Goal: Information Seeking & Learning: Check status

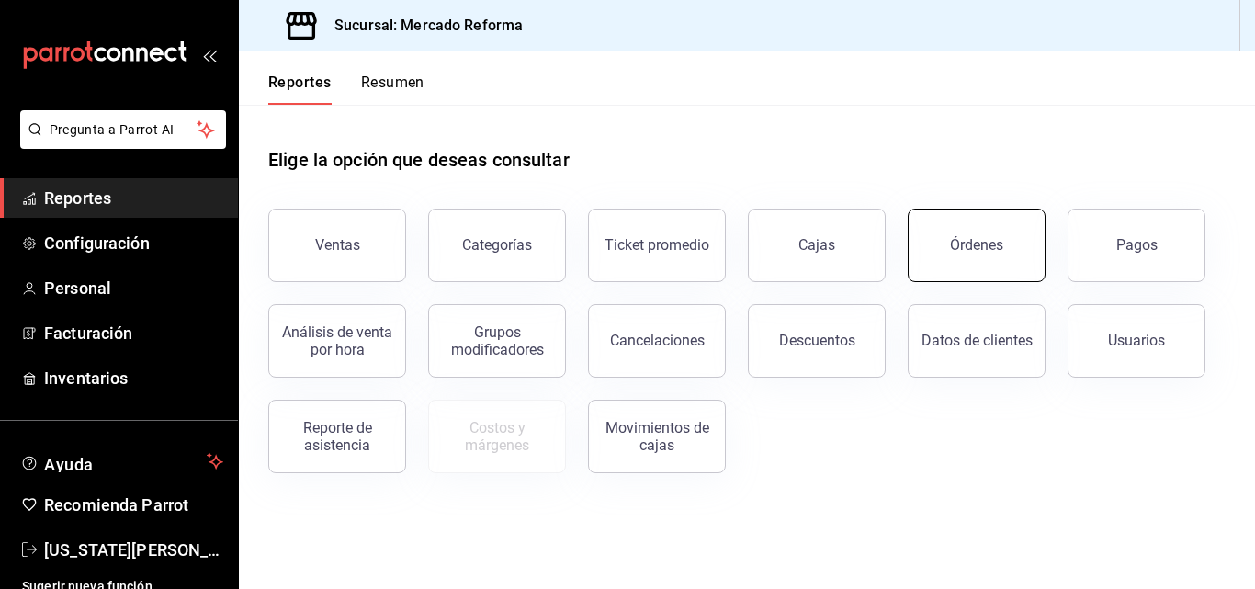
click at [866, 460] on div "Ventas Categorías Ticket promedio Cajas Órdenes Pagos Análisis de venta por hor…" at bounding box center [736, 330] width 980 height 287
click at [1137, 250] on div "Pagos" at bounding box center [1137, 244] width 41 height 17
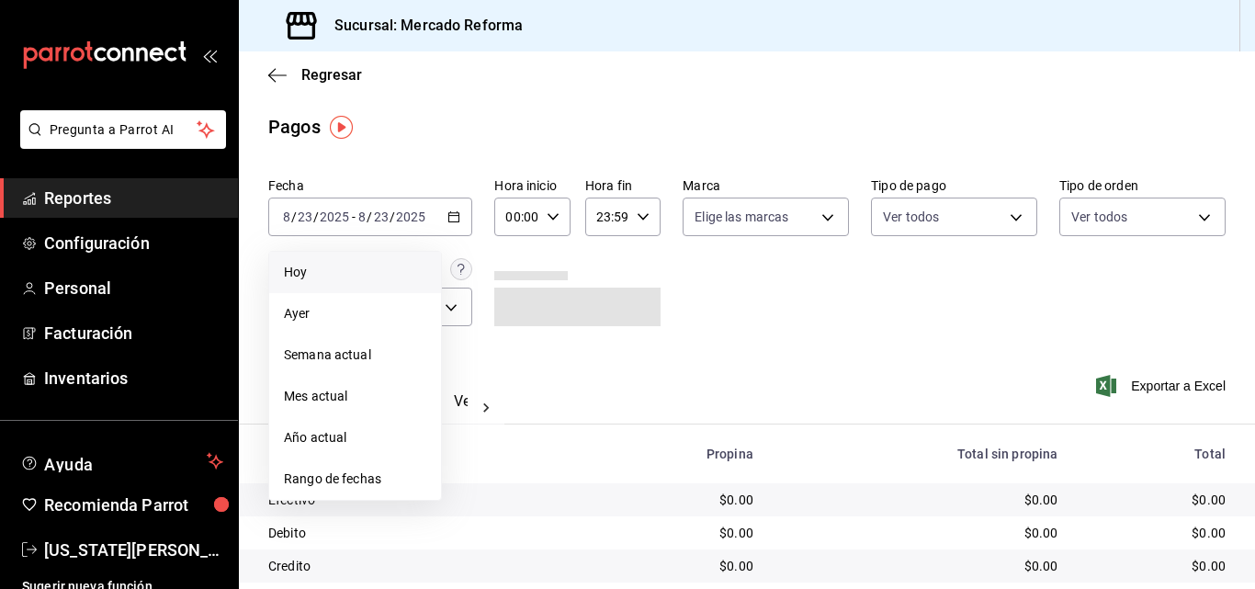
click at [354, 285] on li "Hoy" at bounding box center [355, 272] width 172 height 41
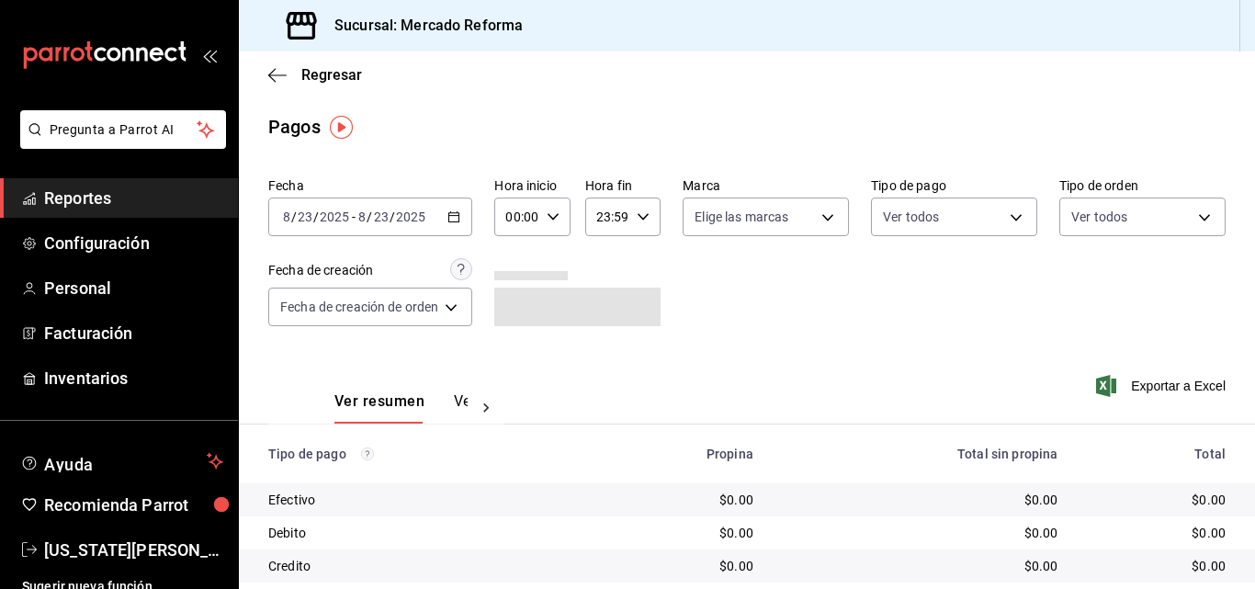
click at [363, 232] on div "[DATE] [DATE] - [DATE] [DATE]" at bounding box center [370, 217] width 204 height 39
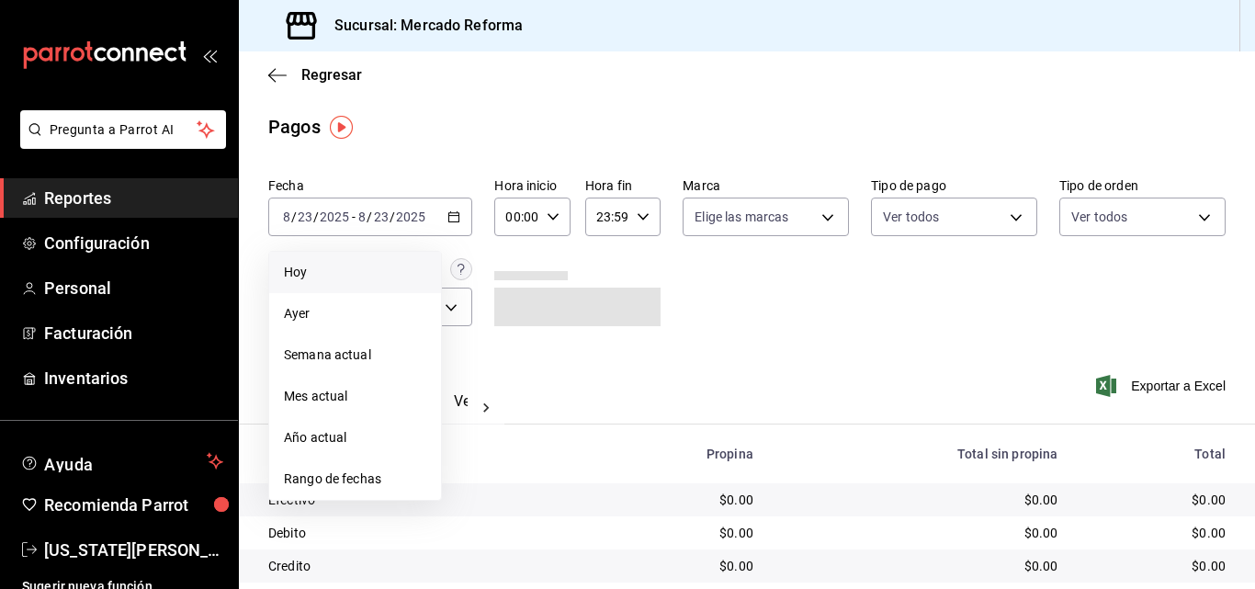
click at [323, 272] on span "Hoy" at bounding box center [355, 272] width 142 height 19
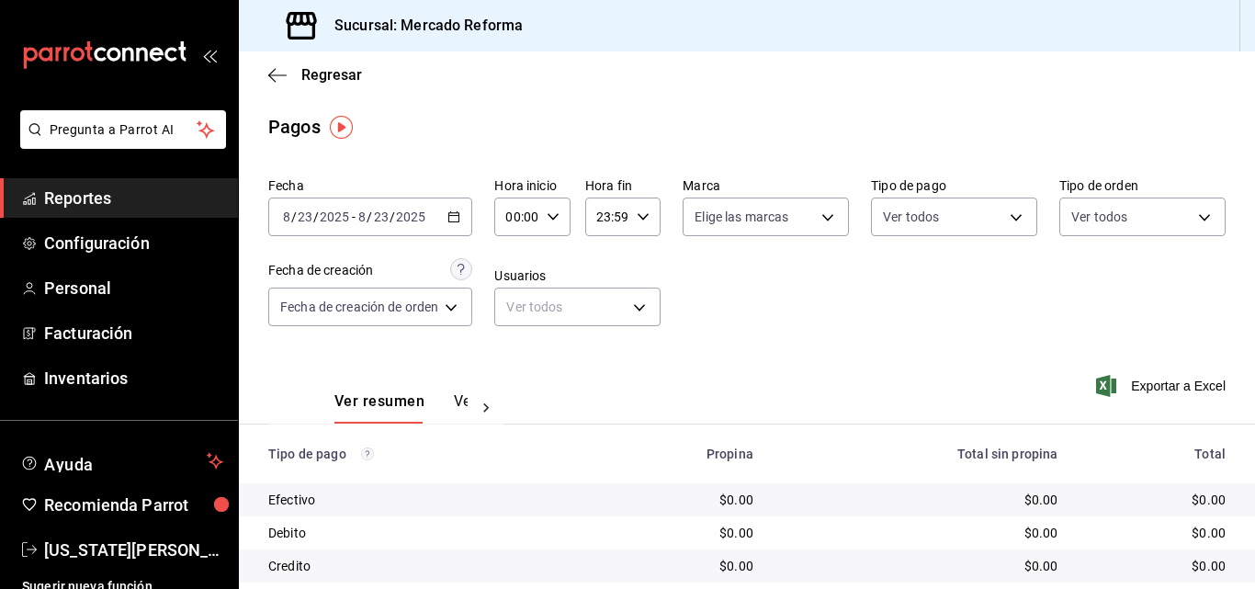
click at [375, 222] on input "23" at bounding box center [381, 217] width 17 height 15
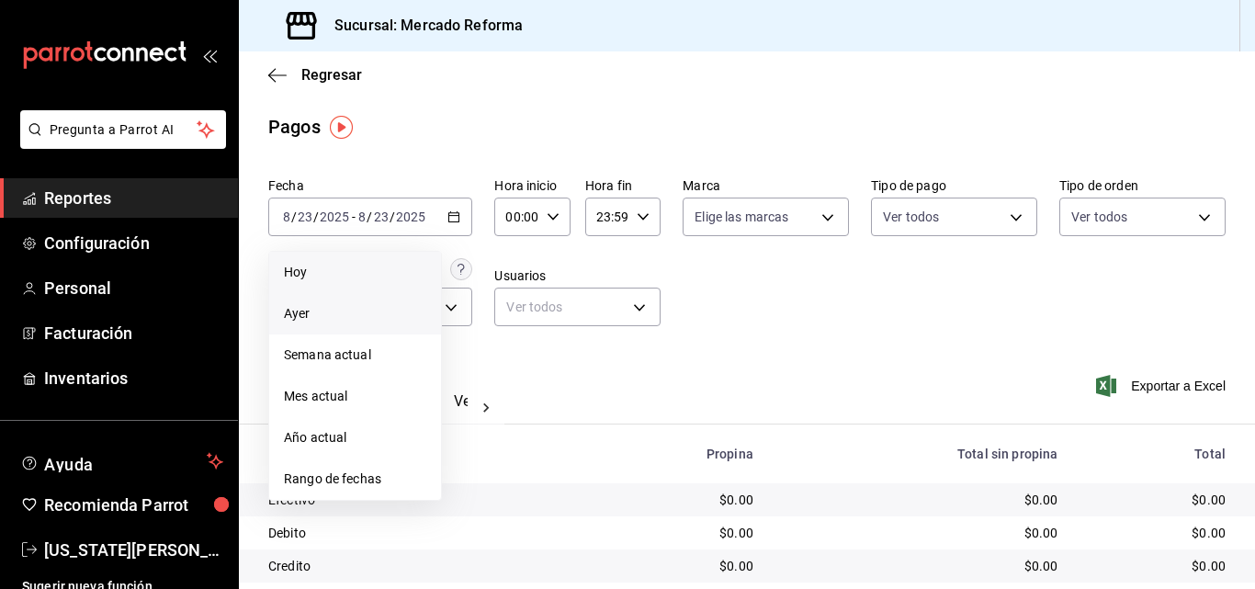
click at [334, 312] on span "Ayer" at bounding box center [355, 313] width 142 height 19
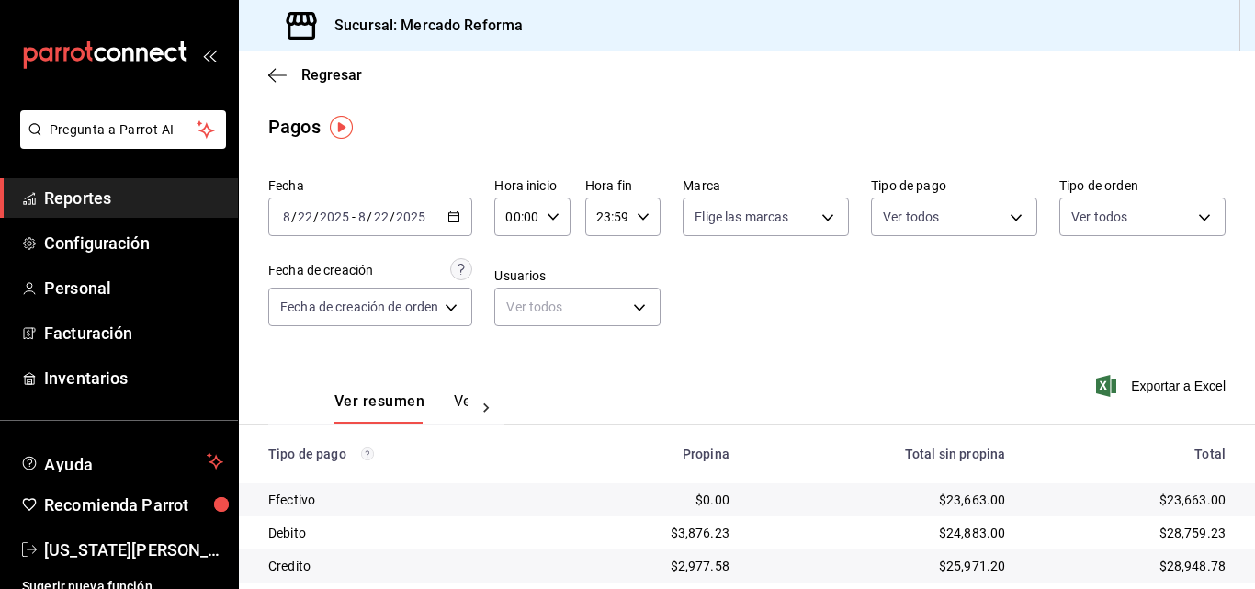
drag, startPoint x: 831, startPoint y: 314, endPoint x: 885, endPoint y: 341, distance: 60.4
click at [828, 314] on div "Fecha [DATE] [DATE] - [DATE] [DATE] Hora inicio 00:00 Hora inicio Hora fin 23:5…" at bounding box center [747, 259] width 958 height 178
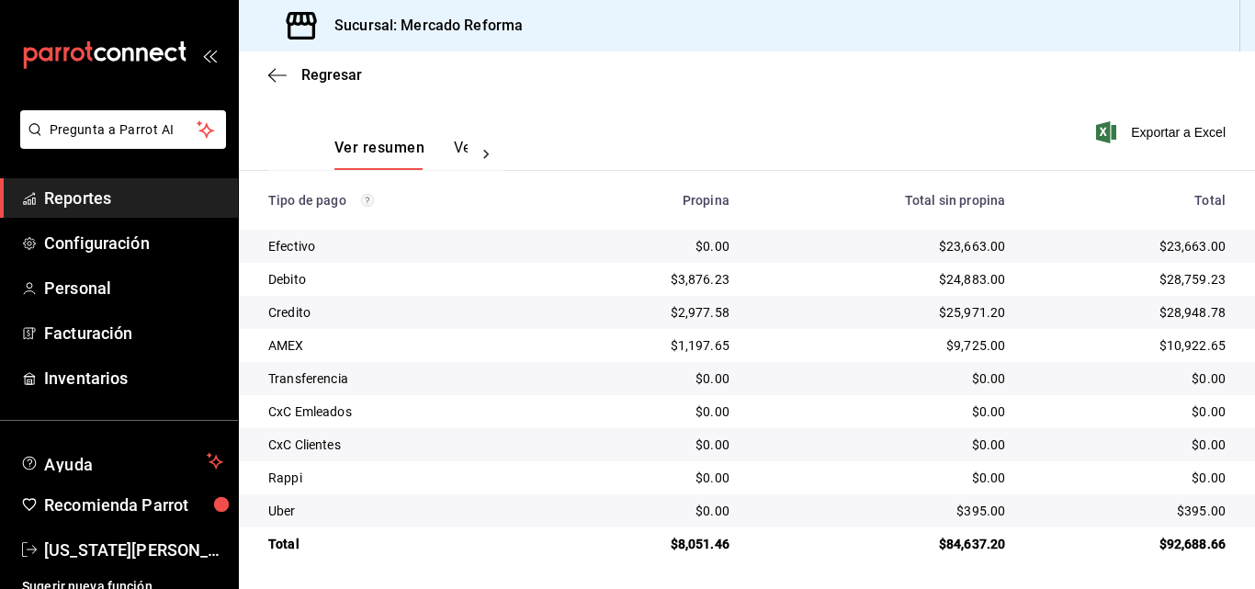
scroll to position [255, 0]
click at [753, 440] on td "$0.00" at bounding box center [882, 443] width 276 height 33
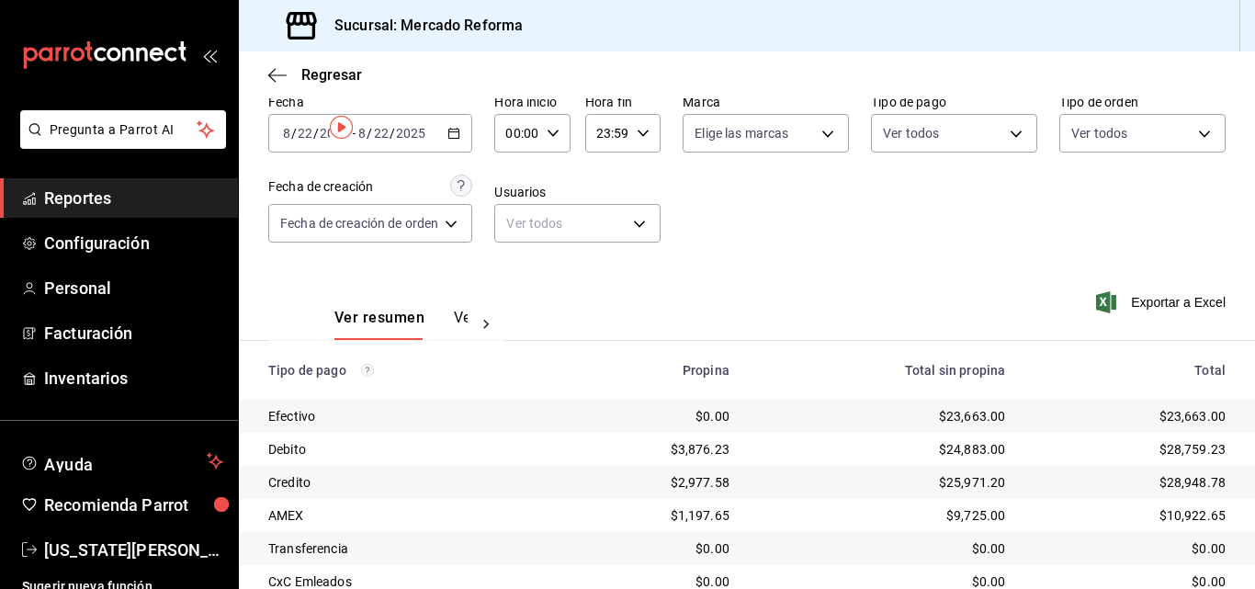
scroll to position [0, 0]
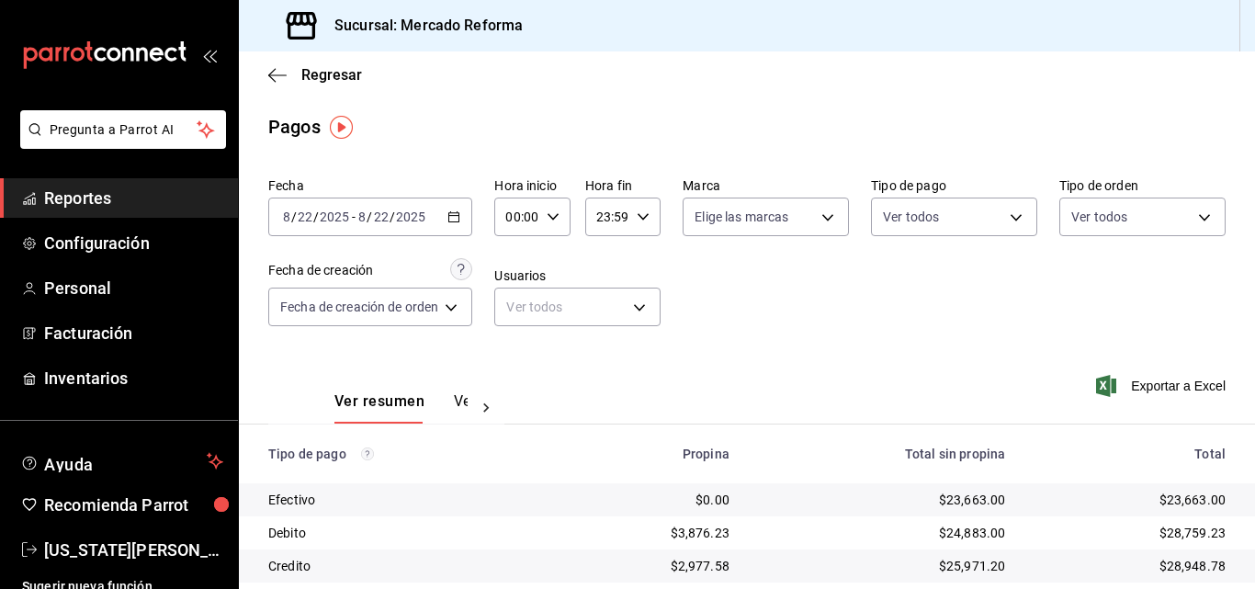
click at [808, 342] on div "Fecha [DATE] [DATE] - [DATE] [DATE] Hora inicio 00:00 Hora inicio Hora fin 23:5…" at bounding box center [747, 259] width 958 height 178
click at [767, 350] on div "Ver resumen Ver pagos Exportar a Excel" at bounding box center [747, 396] width 1016 height 97
click at [729, 355] on div "Ver resumen Ver pagos Exportar a Excel" at bounding box center [747, 396] width 1016 height 97
click at [801, 300] on div "Fecha [DATE] [DATE] - [DATE] [DATE] Hora inicio 00:00 Hora inicio Hora fin 23:5…" at bounding box center [747, 259] width 958 height 178
drag, startPoint x: 742, startPoint y: 329, endPoint x: 729, endPoint y: 333, distance: 13.4
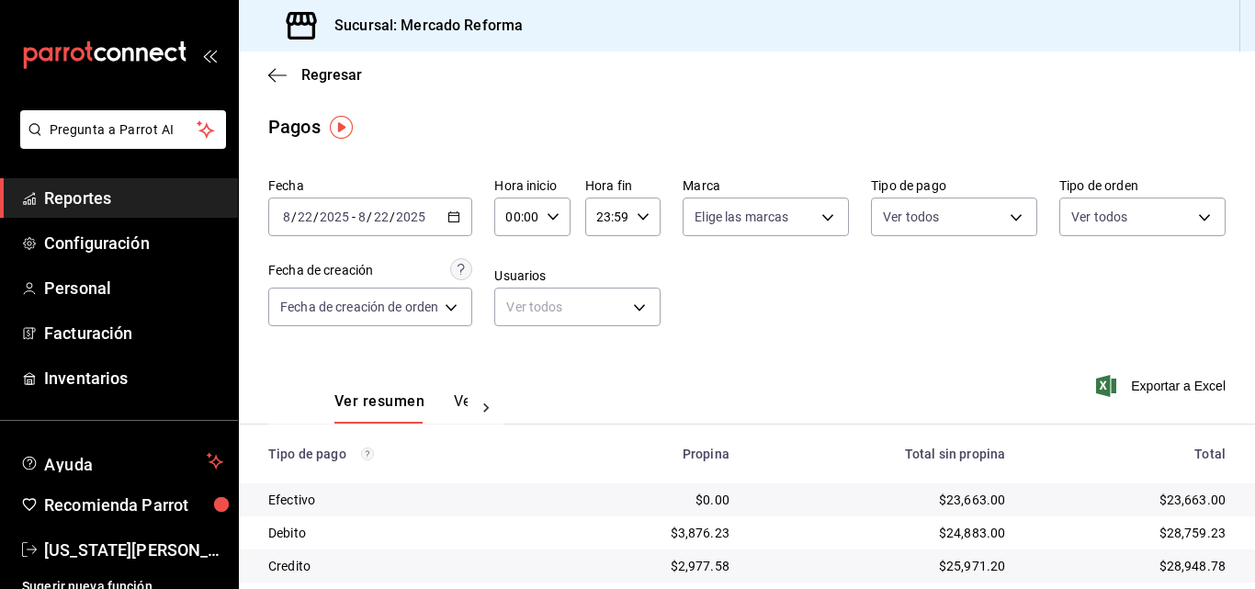
click at [738, 329] on div "Fecha [DATE] [DATE] - [DATE] [DATE] Hora inicio 00:00 Hora inicio Hora fin 23:5…" at bounding box center [747, 259] width 958 height 178
drag, startPoint x: 876, startPoint y: 314, endPoint x: 837, endPoint y: 368, distance: 65.8
click at [876, 314] on div "Fecha [DATE] [DATE] - [DATE] [DATE] Hora inicio 00:00 Hora inicio Hora fin 23:5…" at bounding box center [747, 259] width 958 height 178
drag, startPoint x: 778, startPoint y: 378, endPoint x: 790, endPoint y: 407, distance: 31.7
click at [779, 378] on div "Ver resumen Ver pagos Exportar a Excel" at bounding box center [747, 396] width 1016 height 97
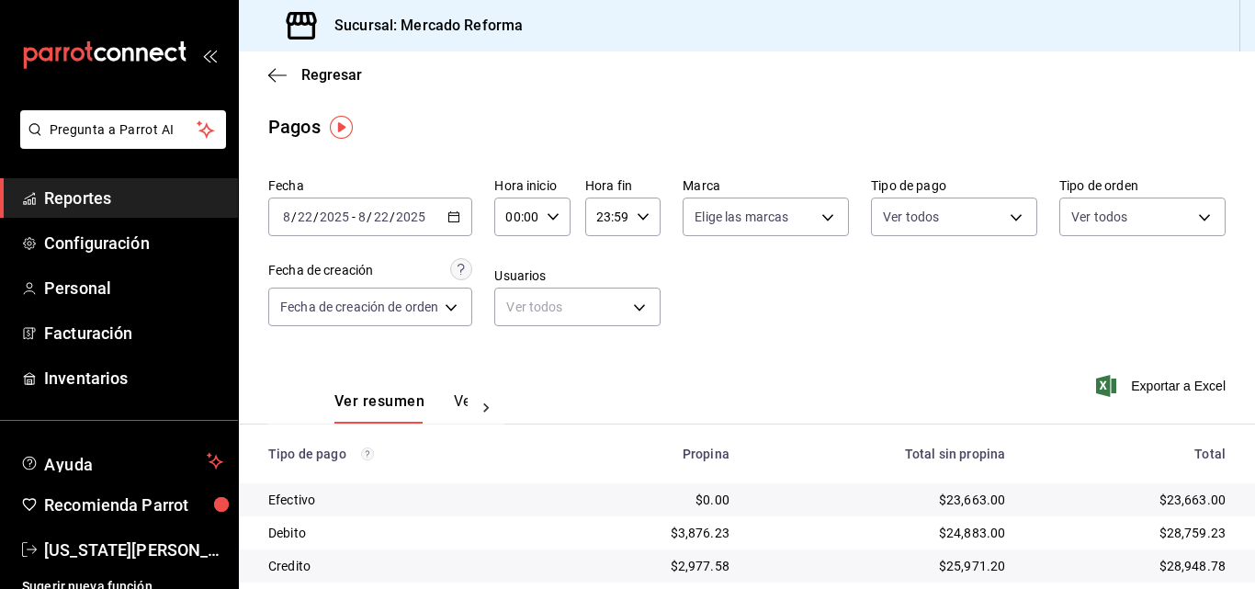
drag, startPoint x: 893, startPoint y: 343, endPoint x: 856, endPoint y: 368, distance: 45.1
click at [890, 345] on div "Fecha [DATE] [DATE] - [DATE] [DATE] Hora inicio 00:00 Hora inicio Hora fin 23:5…" at bounding box center [747, 259] width 958 height 178
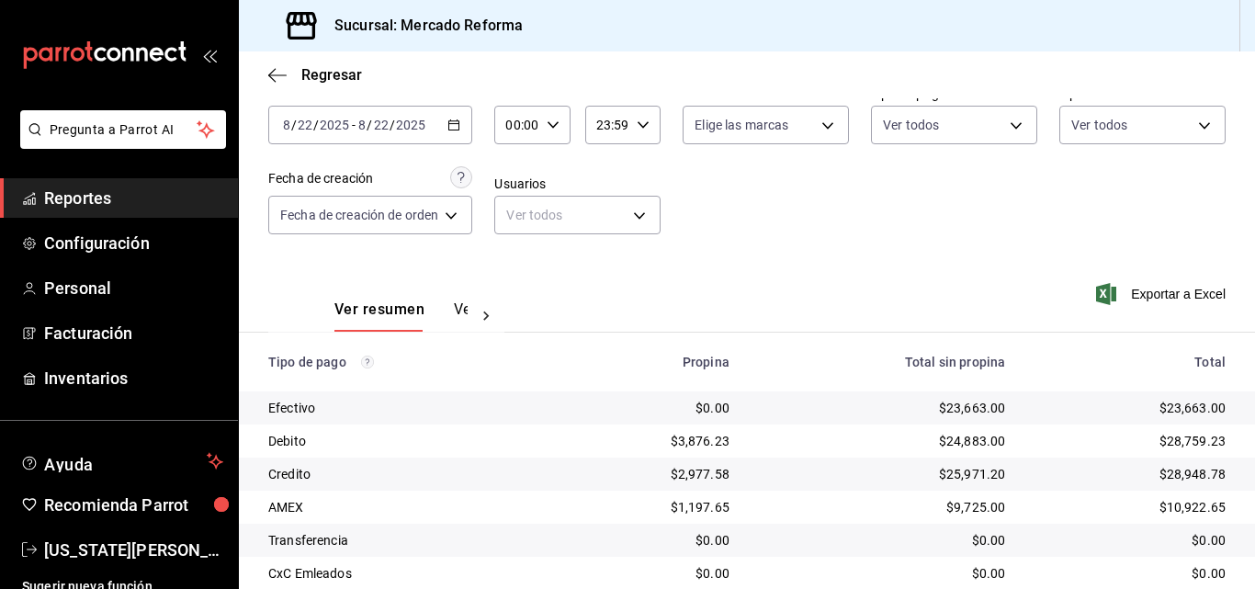
scroll to position [255, 0]
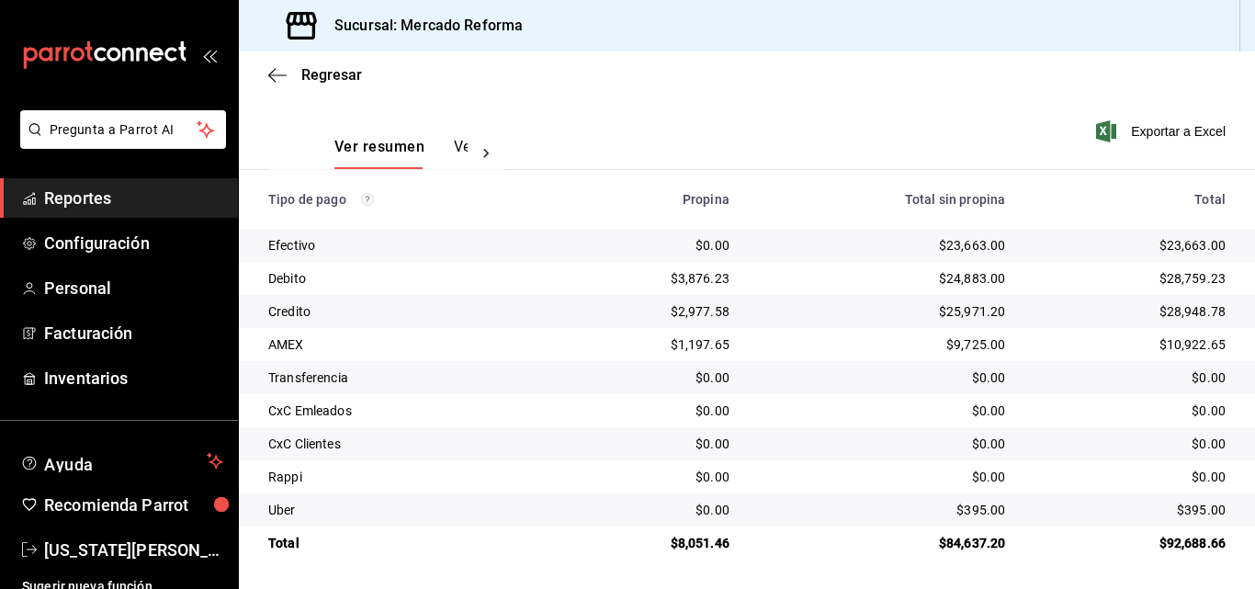
click at [841, 412] on div "$0.00" at bounding box center [882, 411] width 246 height 18
drag, startPoint x: 812, startPoint y: 452, endPoint x: 790, endPoint y: 473, distance: 30.5
click at [808, 452] on div "$0.00" at bounding box center [882, 444] width 246 height 18
click at [844, 280] on div "$24,883.00" at bounding box center [882, 278] width 246 height 18
drag, startPoint x: 833, startPoint y: 431, endPoint x: 817, endPoint y: 441, distance: 19.4
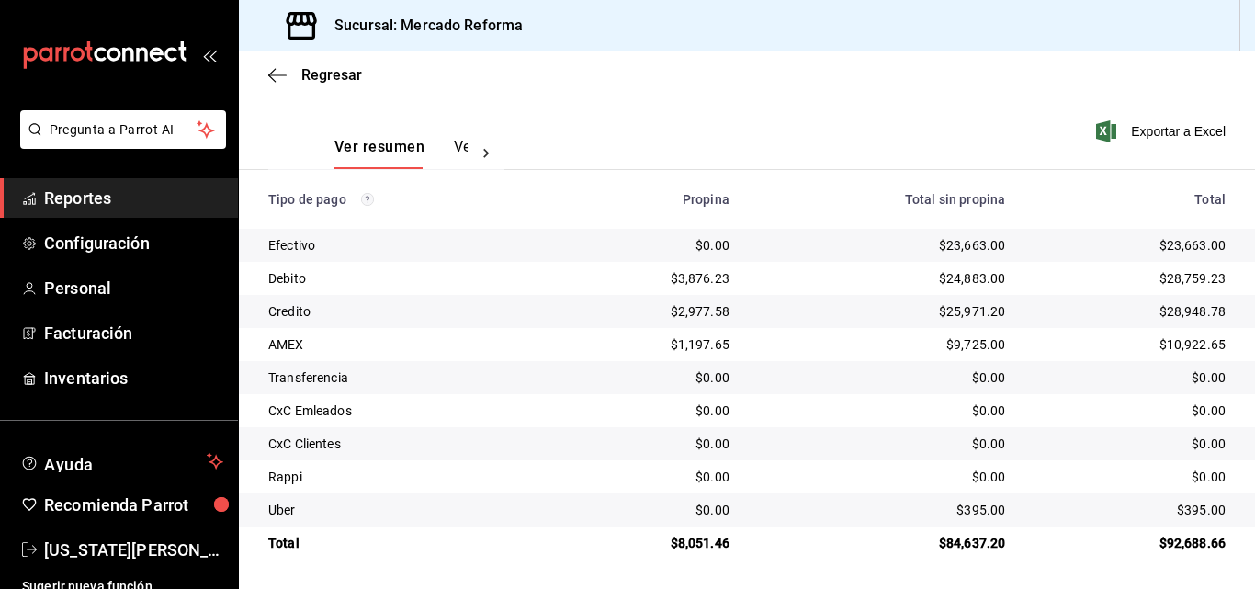
click at [832, 431] on td "$0.00" at bounding box center [882, 443] width 276 height 33
click at [1076, 435] on div "$0.00" at bounding box center [1130, 444] width 191 height 18
click at [888, 445] on div "$0.00" at bounding box center [882, 444] width 246 height 18
